Goal: Transaction & Acquisition: Purchase product/service

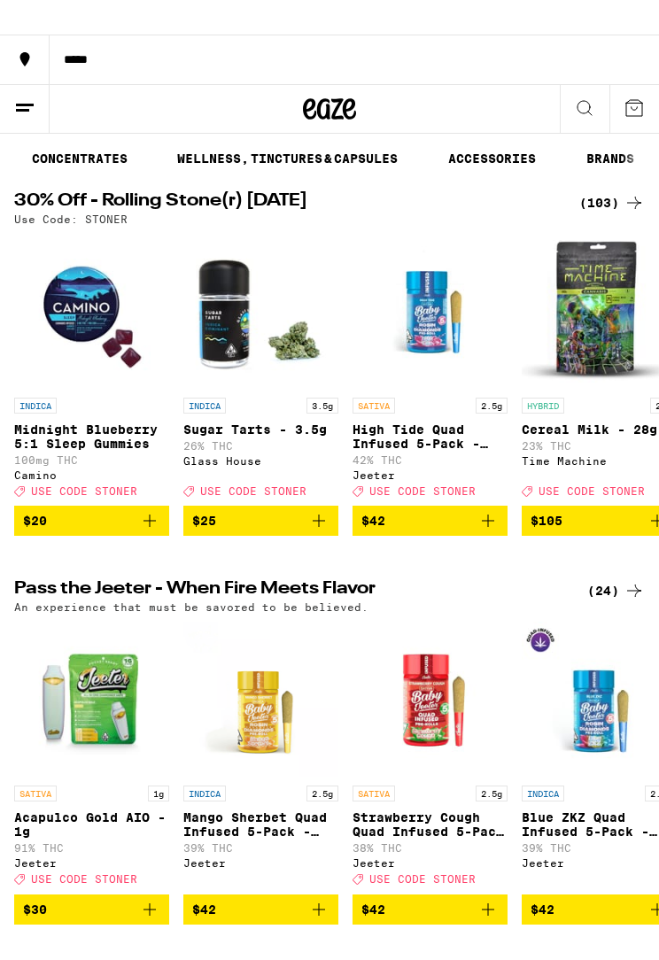
scroll to position [0, 523]
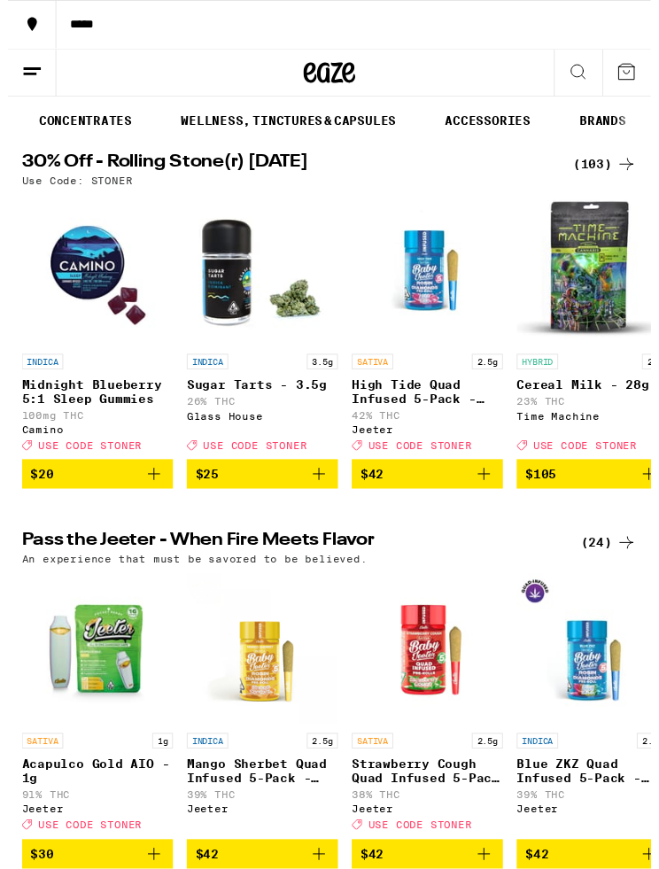
click at [503, 123] on link "ACCESSORIES" at bounding box center [491, 123] width 105 height 21
